Goal: Navigation & Orientation: Go to known website

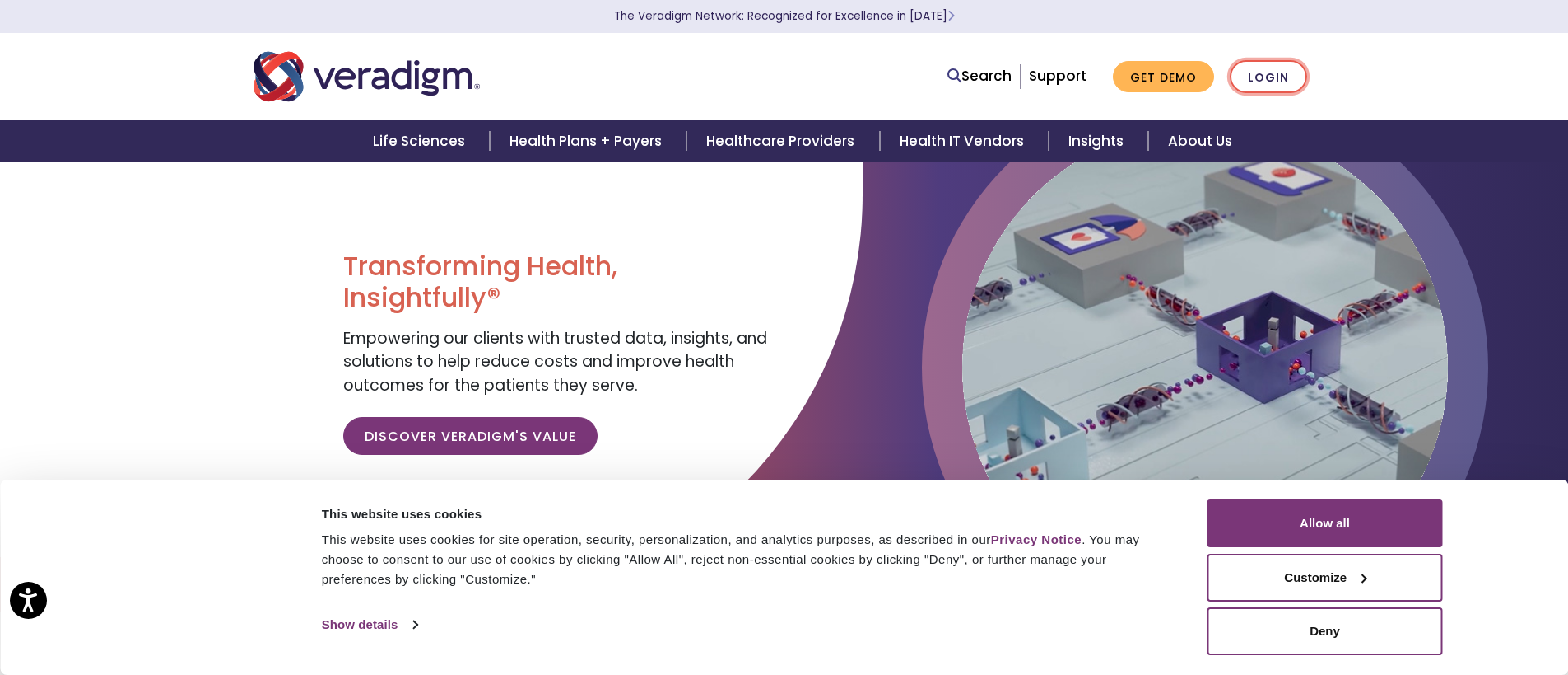
click at [1276, 77] on link "Login" at bounding box center [1268, 77] width 78 height 34
